Goal: Information Seeking & Learning: Learn about a topic

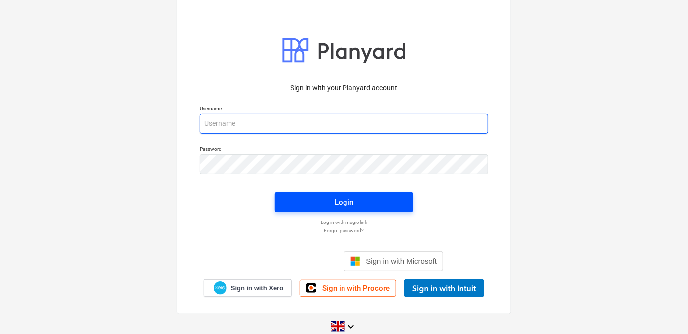
type input "[PERSON_NAME][EMAIL_ADDRESS][DOMAIN_NAME]"
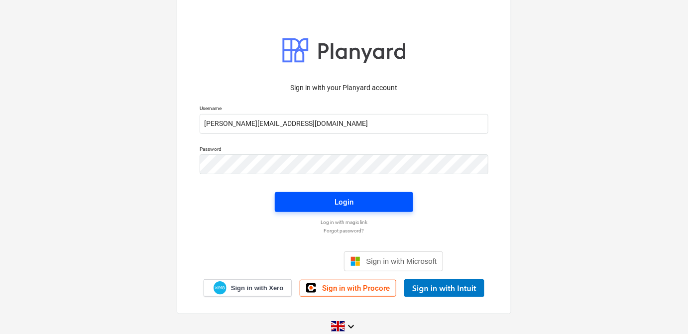
click at [297, 195] on button "Login" at bounding box center [344, 202] width 138 height 20
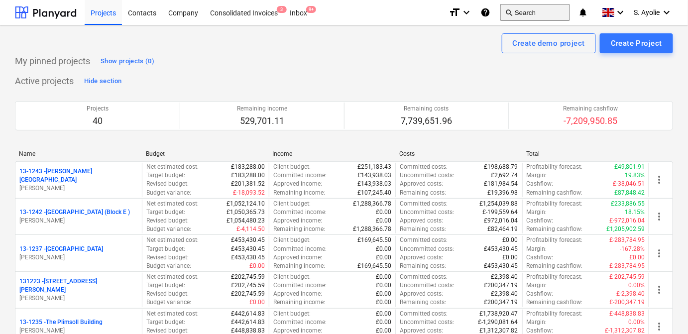
click at [523, 16] on button "search Search" at bounding box center [535, 12] width 70 height 17
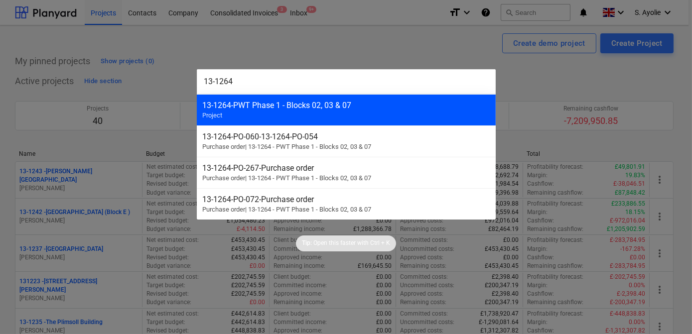
type input "13-1264"
click at [315, 118] on div "13-1264 - PWT Phase 1 - Blocks 02, 03 & 07 Project" at bounding box center [346, 109] width 299 height 31
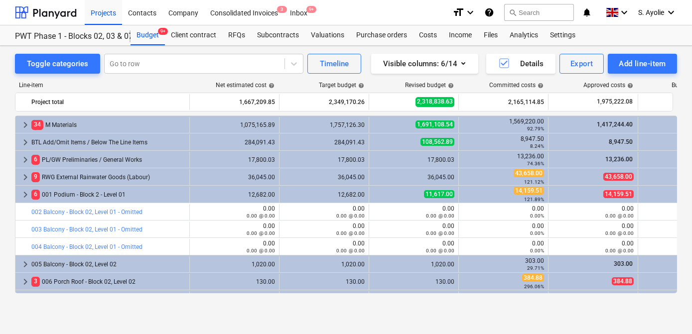
scroll to position [135, 0]
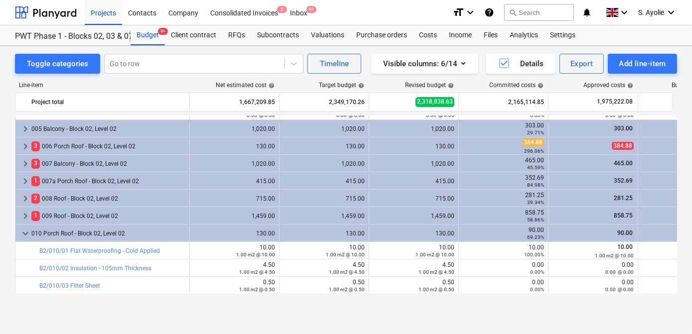
click at [67, 83] on div "Line-item" at bounding box center [102, 85] width 174 height 7
click at [170, 50] on div "Toggle categories Go to row Timeline Visible columns : 6/14 Details Export Add …" at bounding box center [346, 179] width 692 height 267
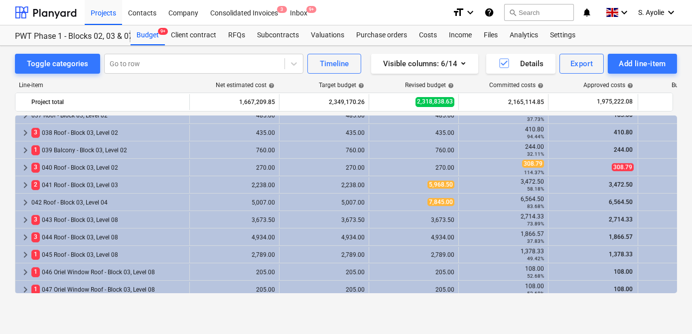
scroll to position [996, 0]
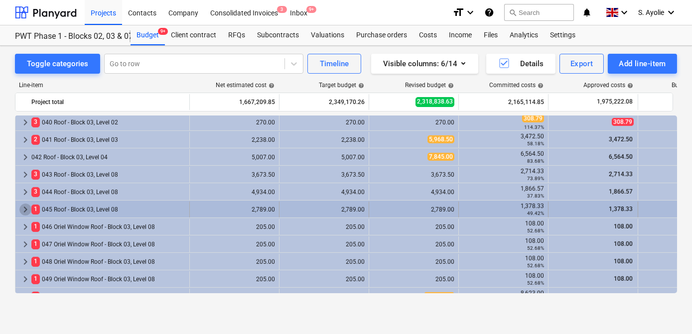
click at [24, 212] on span "keyboard_arrow_right" at bounding box center [25, 210] width 12 height 12
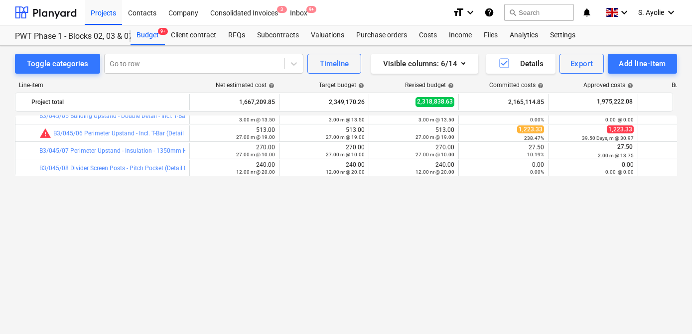
scroll to position [1041, 0]
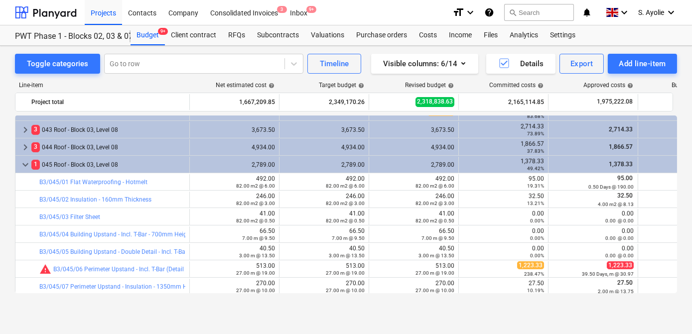
click at [10, 196] on div "Toggle categories Go to row Timeline Visible columns : 6/14 Details Export Add …" at bounding box center [346, 179] width 692 height 267
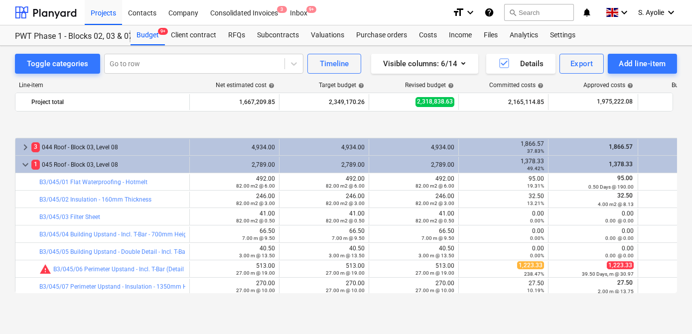
scroll to position [1086, 0]
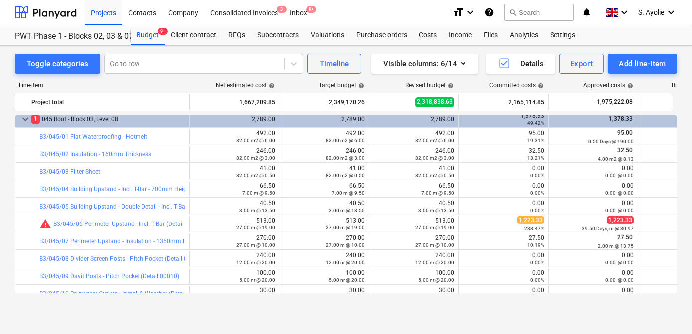
click at [139, 88] on div "Line-item" at bounding box center [102, 85] width 174 height 7
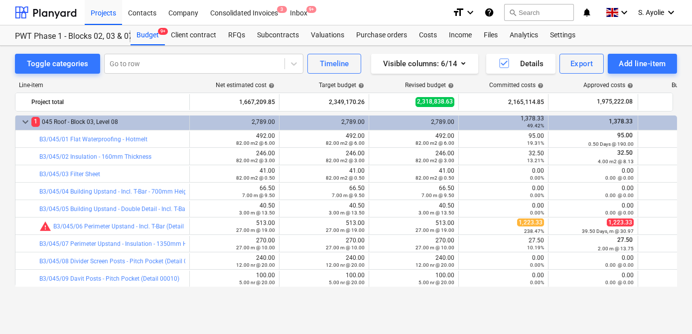
scroll to position [1041, 0]
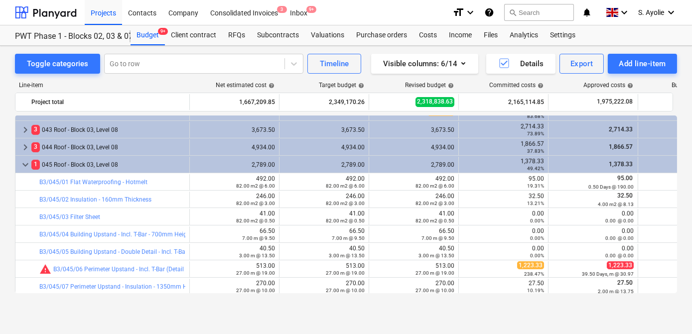
click at [6, 224] on div "Toggle categories Go to row Timeline Visible columns : 6/14 Details Export Add …" at bounding box center [346, 179] width 692 height 267
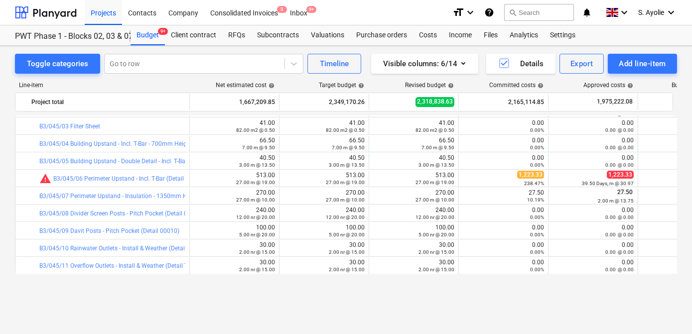
scroll to position [1086, 0]
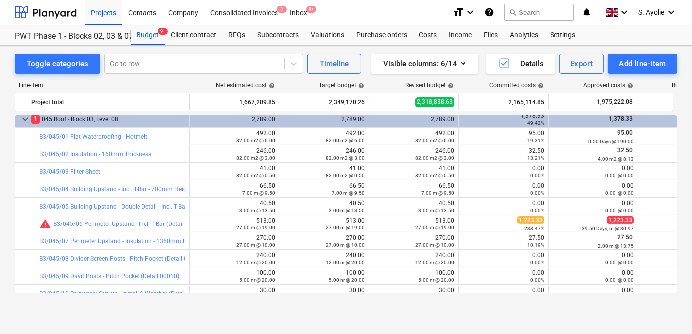
click at [182, 83] on div "Line-item" at bounding box center [102, 85] width 174 height 7
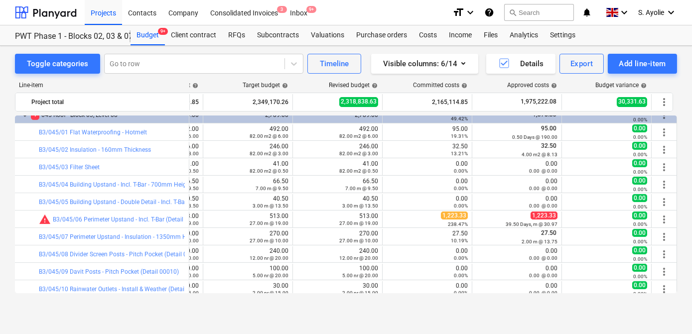
scroll to position [1132, 78]
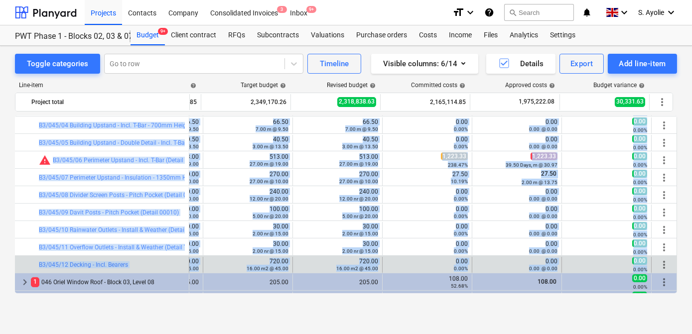
drag, startPoint x: 14, startPoint y: 131, endPoint x: 657, endPoint y: 261, distance: 655.8
click at [657, 261] on div "Toggle categories Go to row Timeline Visible columns : 6/14 Details Export Add …" at bounding box center [346, 179] width 692 height 267
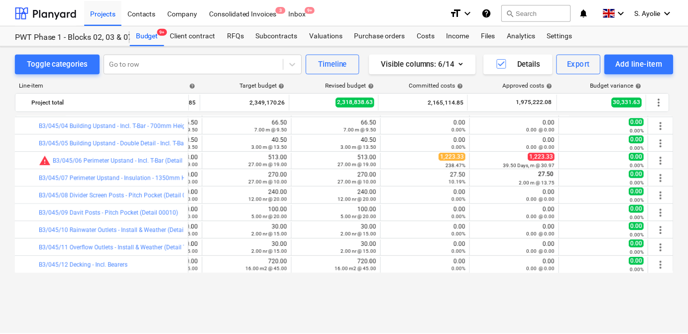
scroll to position [1105, 78]
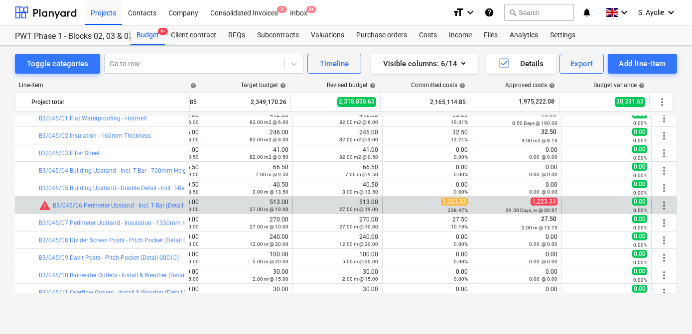
click at [448, 205] on div "1,223.33 238.47%" at bounding box center [426, 205] width 81 height 15
click at [447, 202] on span "1,223.33" at bounding box center [454, 202] width 27 height 8
click at [428, 202] on div "1,223.33 238.47%" at bounding box center [426, 205] width 81 height 15
click at [72, 204] on link "B3/045/06 Perimeter Upstand - Incl. T-Bar (Detail 00030)" at bounding box center [128, 205] width 151 height 7
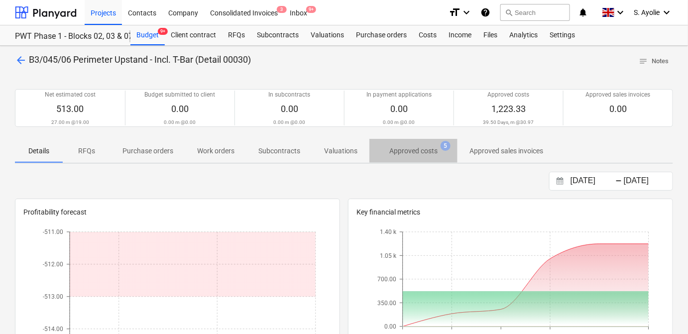
click at [418, 152] on p "Approved costs" at bounding box center [413, 151] width 48 height 10
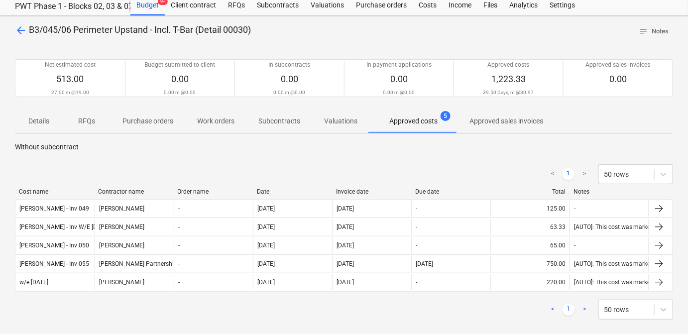
scroll to position [45, 0]
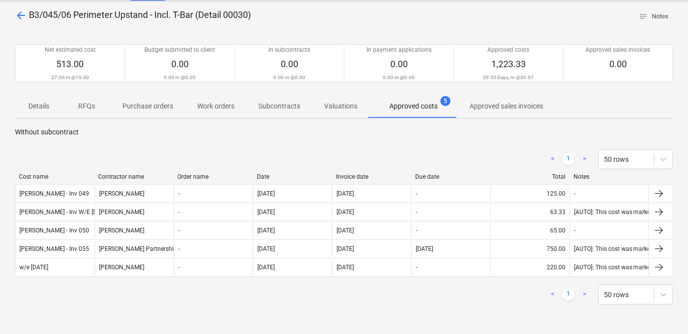
click at [19, 15] on span "arrow_back" at bounding box center [21, 15] width 12 height 12
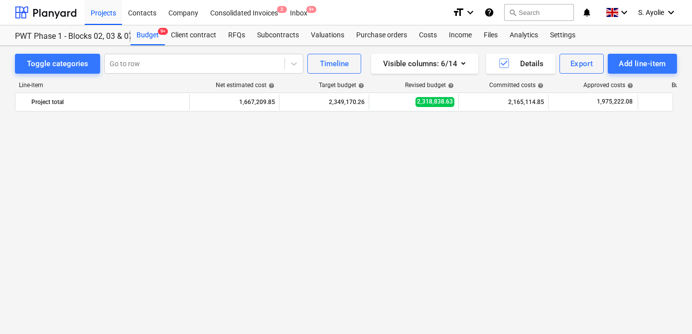
scroll to position [1105, 0]
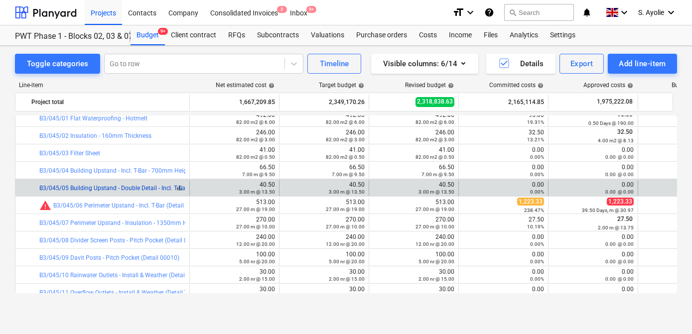
click at [147, 190] on link "B3/045/05 Building Upstand - Double Detail - Incl. T-Bar (Detail 00087)" at bounding box center [133, 188] width 188 height 7
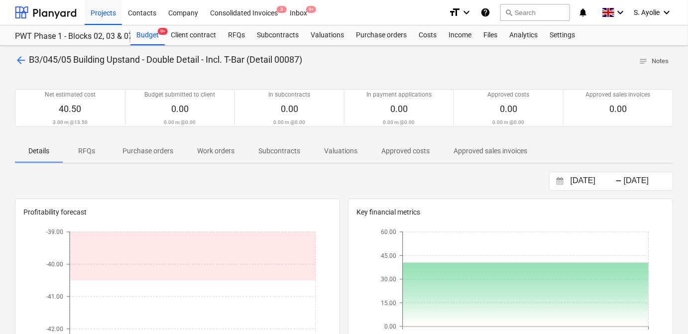
click at [376, 155] on span "Approved costs" at bounding box center [406, 151] width 72 height 16
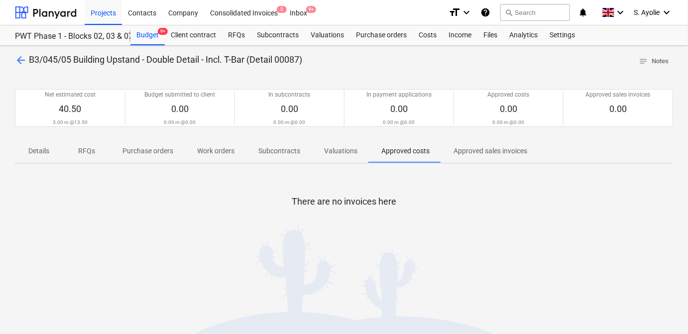
click at [337, 154] on p "Valuations" at bounding box center [340, 151] width 33 height 10
click at [273, 154] on p "Subcontracts" at bounding box center [279, 151] width 42 height 10
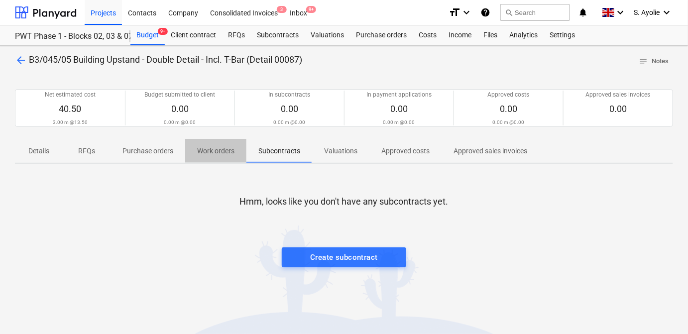
click at [199, 151] on p "Work orders" at bounding box center [215, 151] width 37 height 10
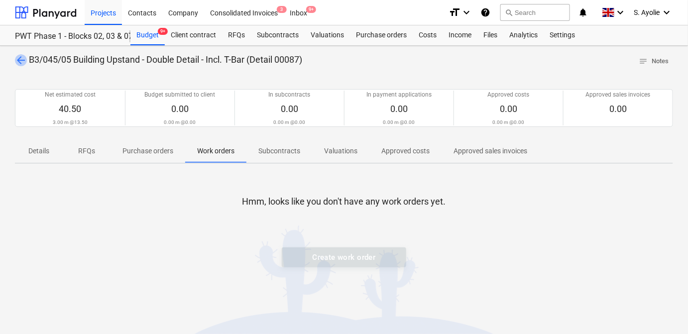
click at [22, 63] on span "arrow_back" at bounding box center [21, 60] width 12 height 12
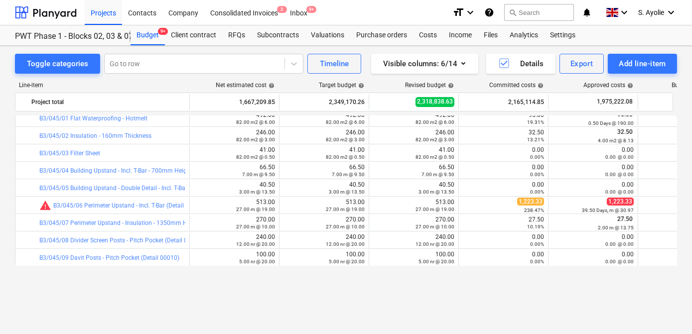
scroll to position [1059, 0]
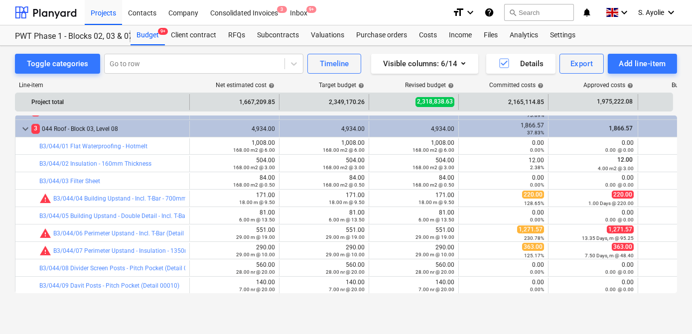
drag, startPoint x: 178, startPoint y: 84, endPoint x: 154, endPoint y: 100, distance: 28.7
click at [156, 99] on div "Line-item Net estimated cost help Target budget help Revised budget help Commit…" at bounding box center [346, 190] width 662 height 232
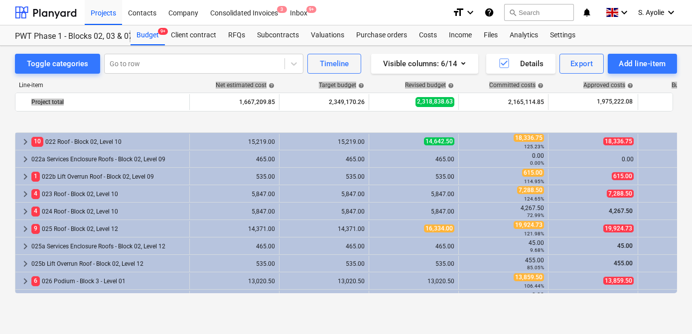
scroll to position [652, 0]
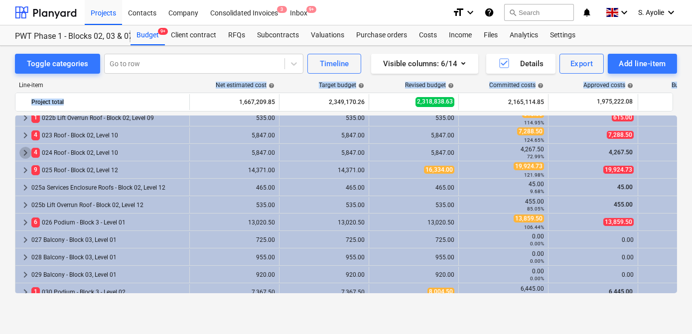
click at [22, 152] on span "keyboard_arrow_right" at bounding box center [25, 153] width 12 height 12
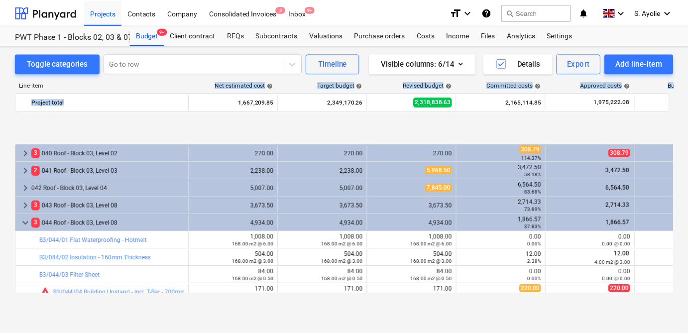
scroll to position [1508, 0]
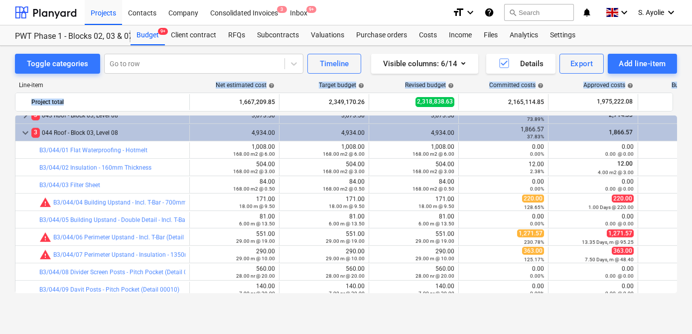
click at [193, 78] on div "Line-item Net estimated cost help Target budget help Revised budget help Commit…" at bounding box center [346, 190] width 662 height 232
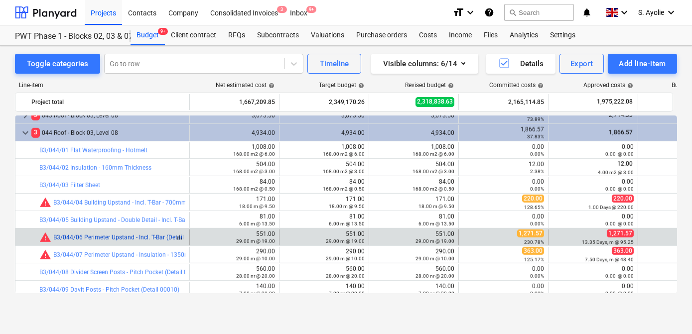
click at [74, 234] on link "B3/044/06 Perimeter Upstand - Incl. T-Bar (Detail 00030)" at bounding box center [128, 237] width 151 height 7
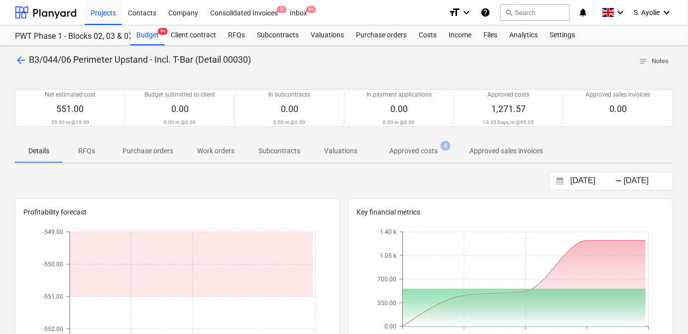
click at [392, 149] on p "Approved costs" at bounding box center [413, 151] width 48 height 10
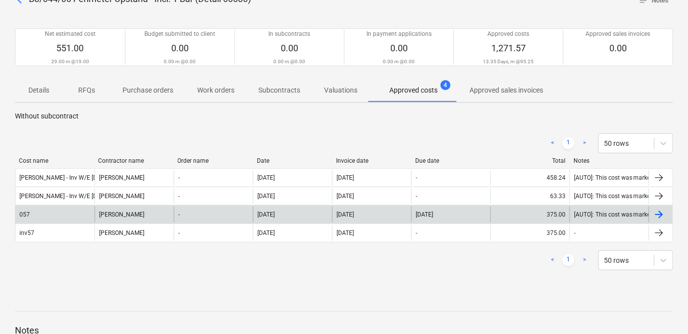
scroll to position [45, 0]
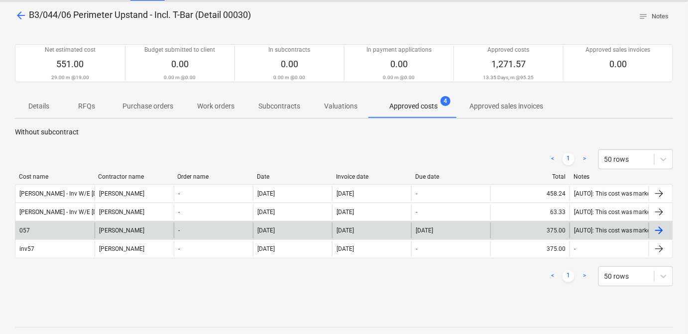
click at [663, 229] on div at bounding box center [659, 231] width 12 height 12
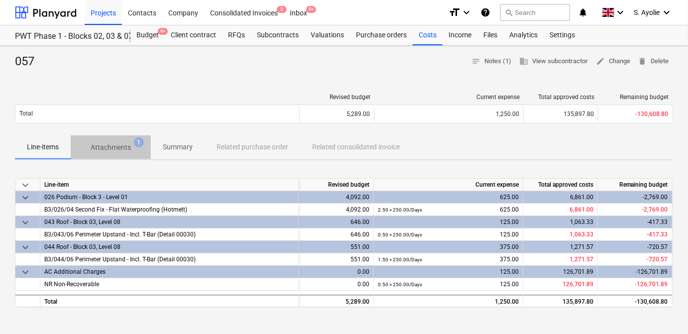
click at [109, 152] on p "Attachments" at bounding box center [111, 147] width 40 height 10
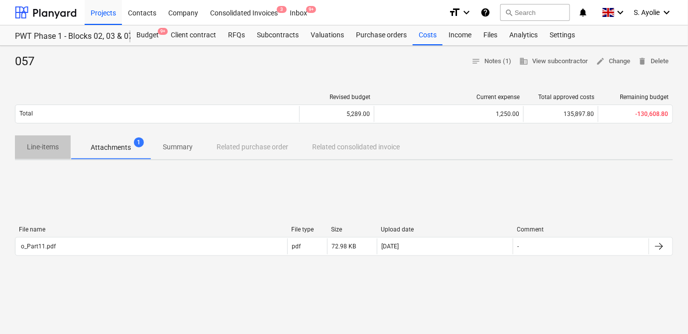
click at [38, 156] on button "Line-items" at bounding box center [43, 147] width 56 height 24
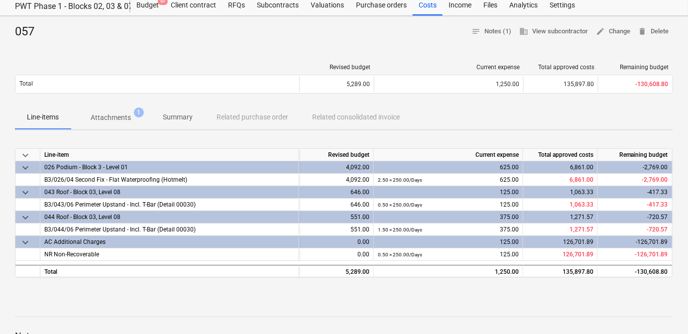
scroll to position [45, 0]
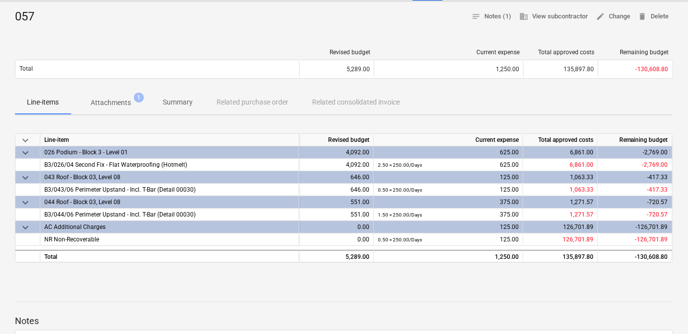
click at [209, 42] on div "Revised budget Current expense Total approved costs Remaining budget Total 5,28…" at bounding box center [344, 66] width 658 height 50
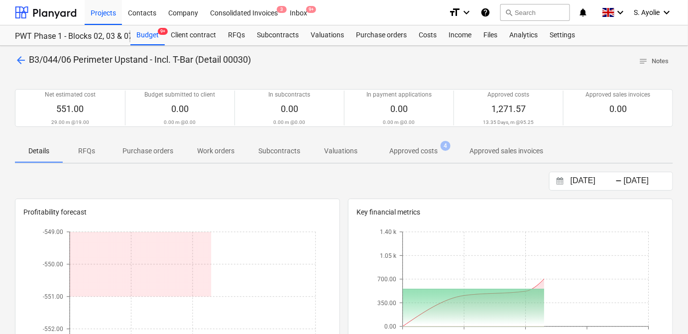
click at [27, 59] on p "arrow_back B3/044/06 Perimeter Upstand - Incl. T-Bar (Detail 00030)" at bounding box center [133, 60] width 236 height 12
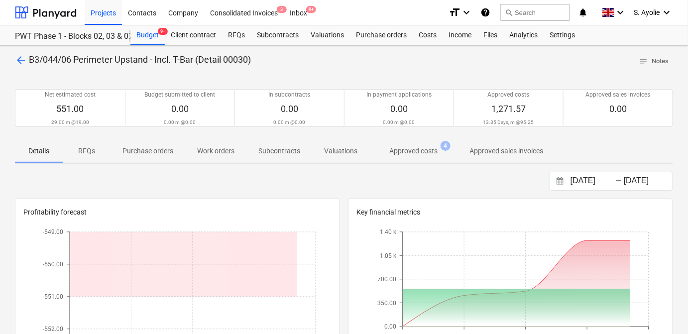
click at [22, 59] on span "arrow_back" at bounding box center [21, 60] width 12 height 12
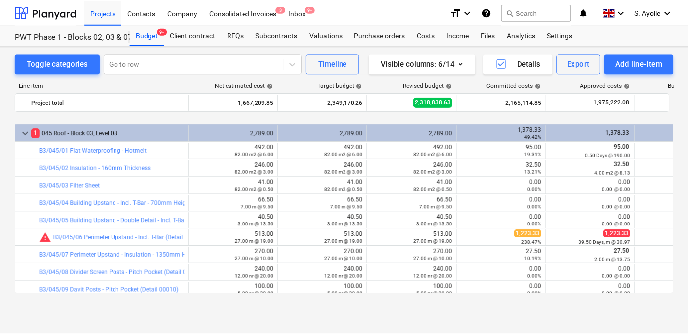
scroll to position [1780, 0]
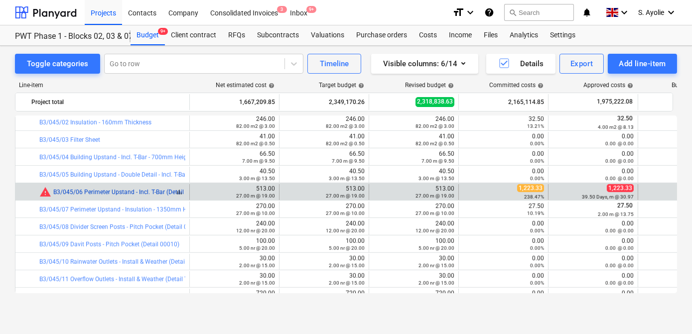
click at [153, 195] on link "B3/045/06 Perimeter Upstand - Incl. T-Bar (Detail 00030)" at bounding box center [128, 192] width 151 height 7
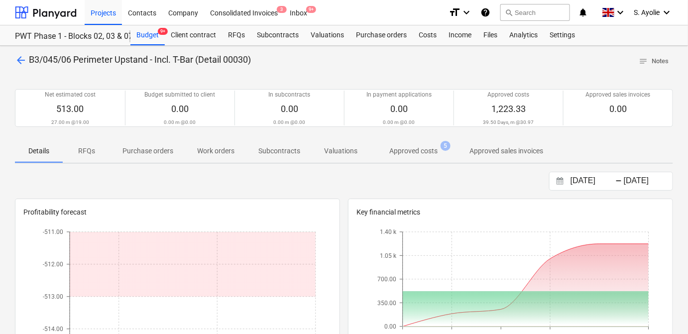
scroll to position [45, 0]
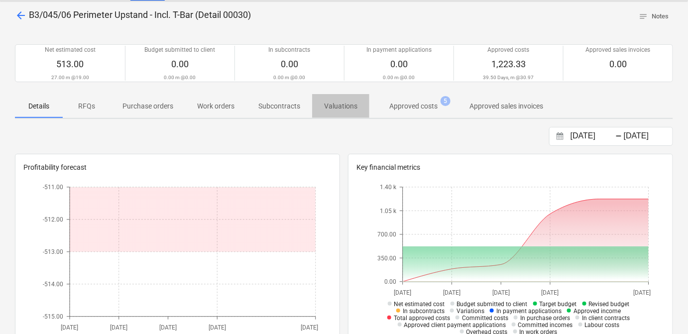
click at [331, 103] on p "Valuations" at bounding box center [340, 106] width 33 height 10
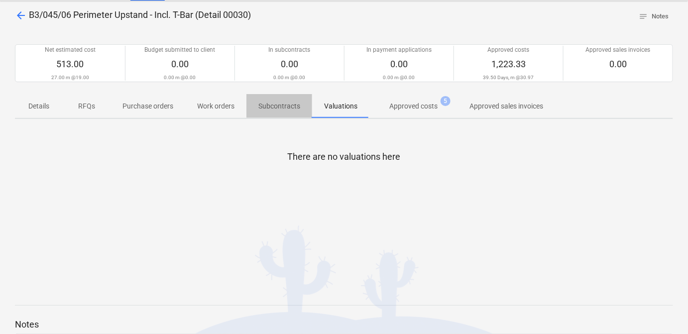
click at [293, 106] on p "Subcontracts" at bounding box center [279, 106] width 42 height 10
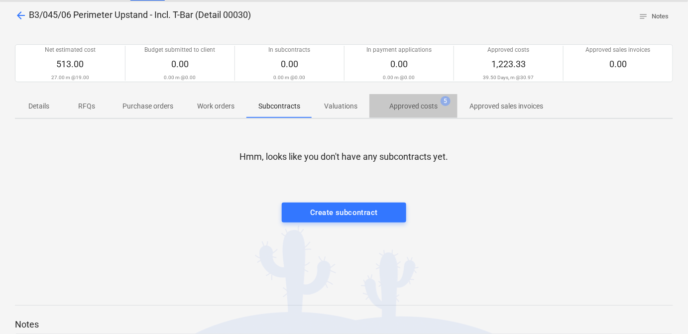
click at [396, 111] on span "Approved costs 5" at bounding box center [414, 106] width 88 height 18
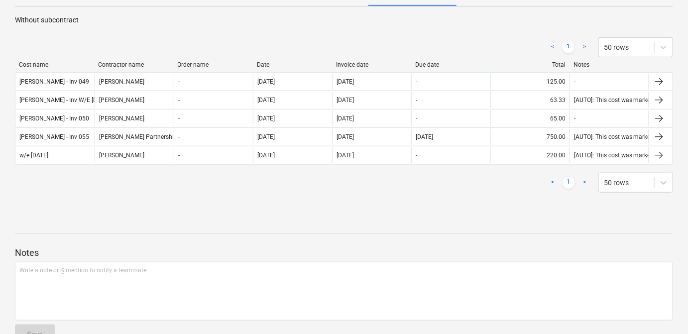
scroll to position [136, 0]
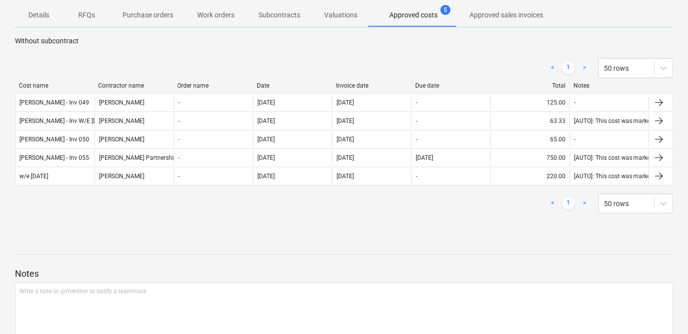
click at [367, 198] on div "< 1 > 50 rows" at bounding box center [344, 204] width 658 height 20
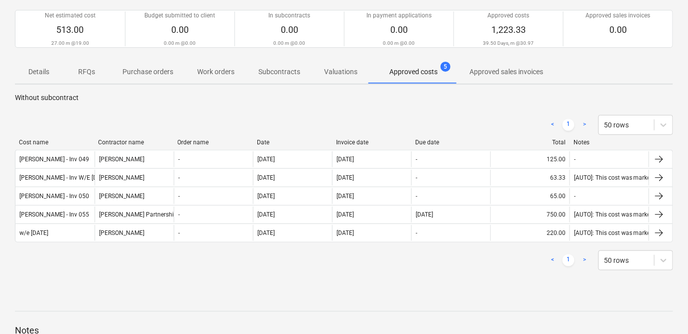
scroll to position [3, 0]
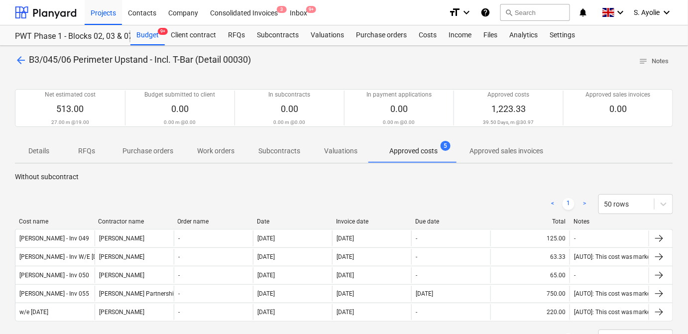
click at [22, 59] on span "arrow_back" at bounding box center [21, 60] width 12 height 12
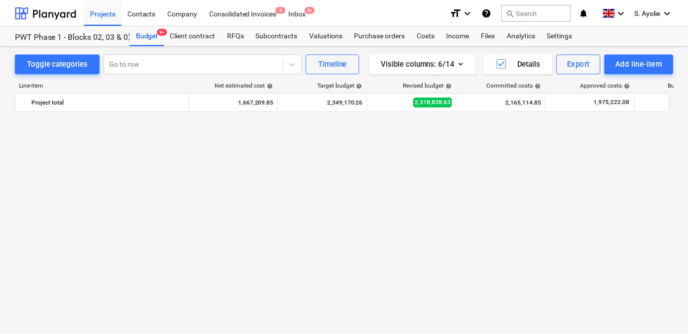
scroll to position [1780, 0]
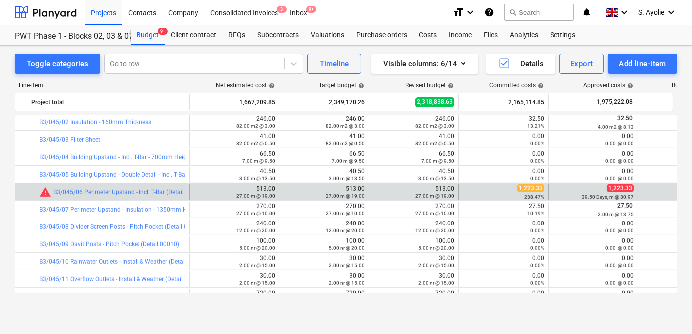
click at [528, 187] on span "1,223.33" at bounding box center [530, 188] width 27 height 8
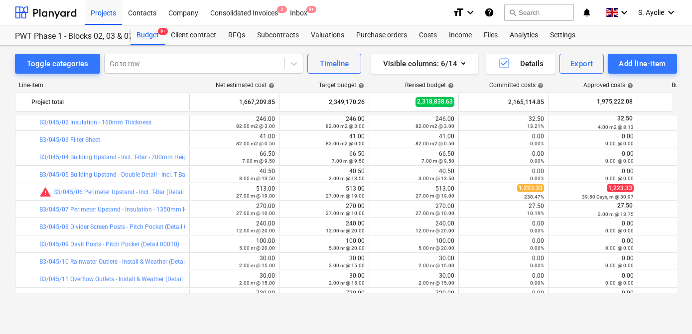
click at [187, 90] on div "Line-item Net estimated cost help Target budget help Revised budget help Commit…" at bounding box center [346, 87] width 662 height 11
click at [182, 84] on div "Line-item" at bounding box center [102, 85] width 174 height 7
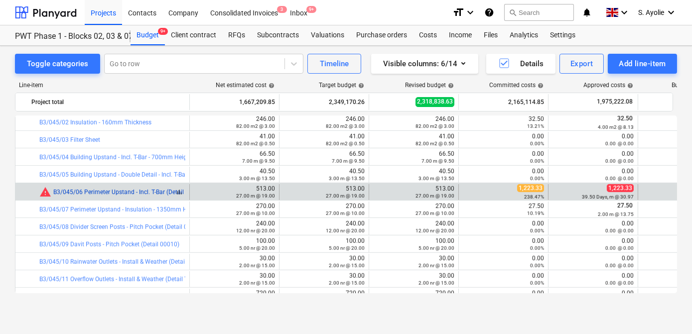
click at [152, 192] on link "B3/045/06 Perimeter Upstand - Incl. T-Bar (Detail 00030)" at bounding box center [128, 192] width 151 height 7
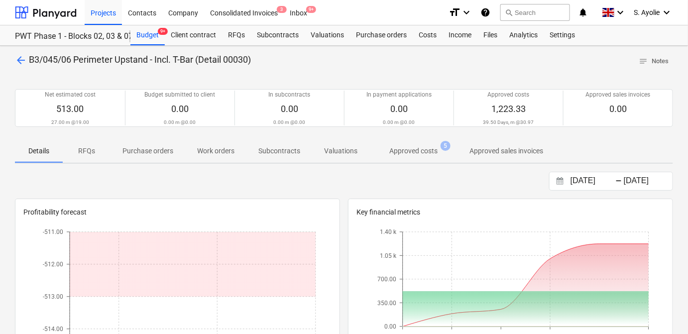
click at [417, 156] on span "Approved costs 5" at bounding box center [414, 151] width 88 height 18
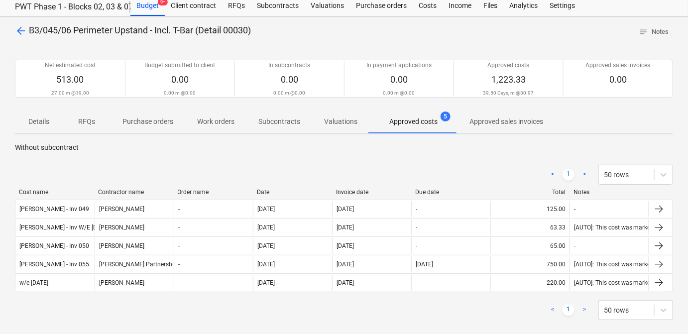
scroll to position [45, 0]
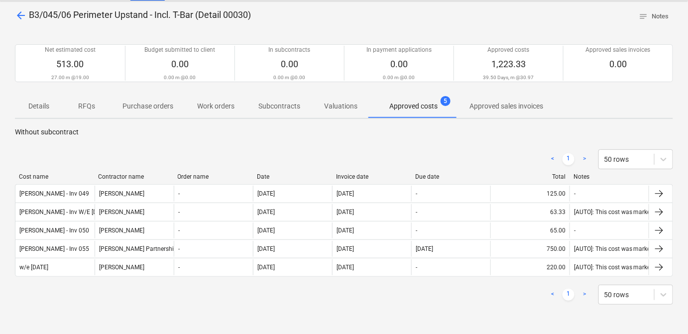
click at [329, 141] on div "< 1 > 50 rows Cost name Contractor name Order name Date Invoice date Due date T…" at bounding box center [344, 226] width 658 height 179
click at [18, 19] on span "arrow_back" at bounding box center [21, 15] width 12 height 12
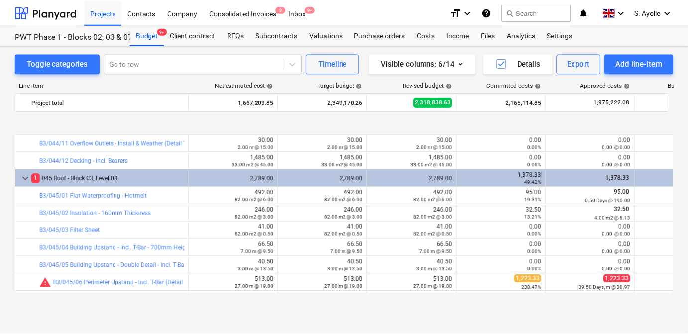
scroll to position [1780, 0]
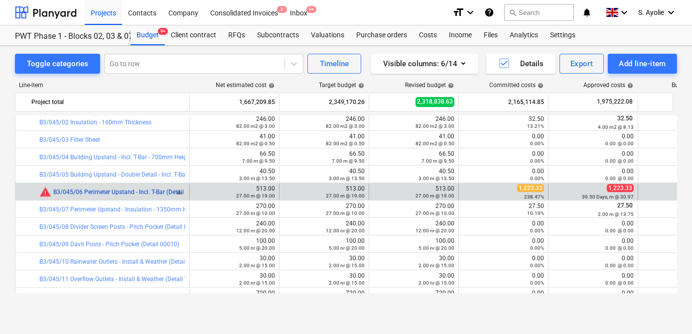
click at [139, 193] on link "B3/045/06 Perimeter Upstand - Incl. T-Bar (Detail 00030)" at bounding box center [128, 192] width 151 height 7
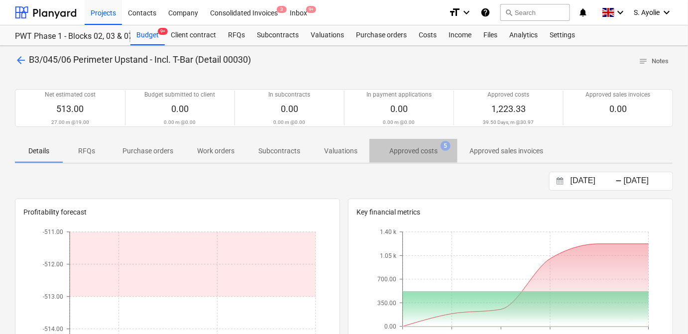
click at [404, 155] on p "Approved costs" at bounding box center [413, 151] width 48 height 10
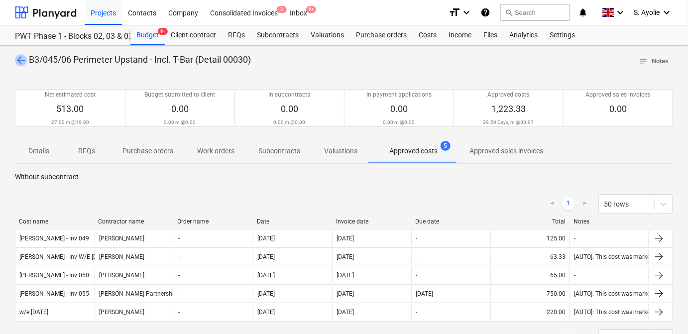
click at [19, 63] on span "arrow_back" at bounding box center [21, 60] width 12 height 12
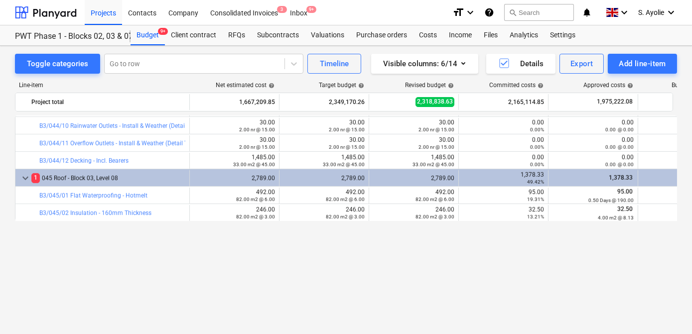
scroll to position [1599, 0]
